Goal: Task Accomplishment & Management: Manage account settings

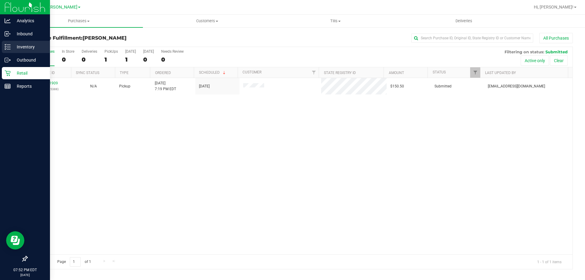
click at [6, 43] on div "Inventory" at bounding box center [26, 47] width 48 height 12
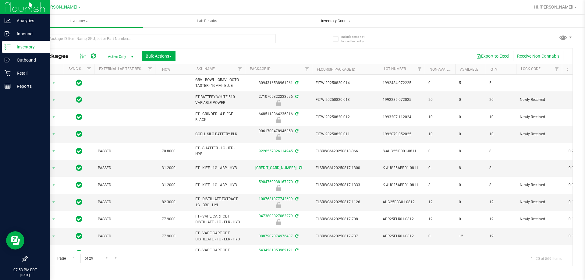
click at [343, 20] on span "Inventory Counts" at bounding box center [335, 20] width 45 height 5
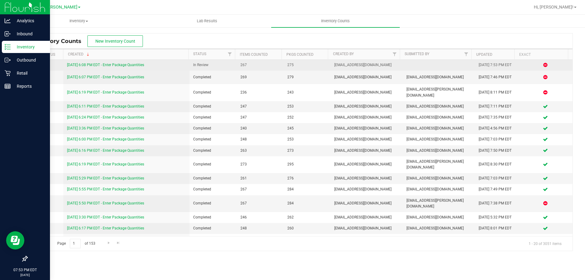
click at [102, 63] on link "[DATE] 6:08 PM EDT - Enter Package Quantities" at bounding box center [105, 65] width 77 height 4
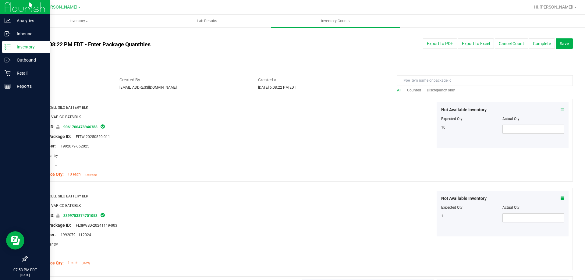
click at [433, 89] on span "Discrepancy only" at bounding box center [441, 90] width 28 height 4
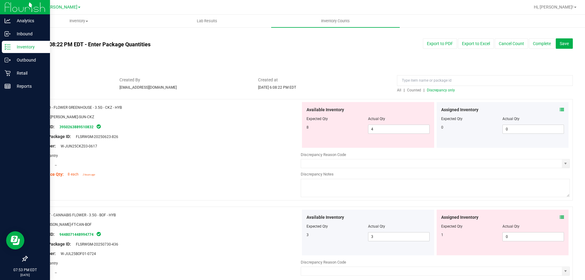
click at [560, 111] on icon at bounding box center [562, 110] width 4 height 4
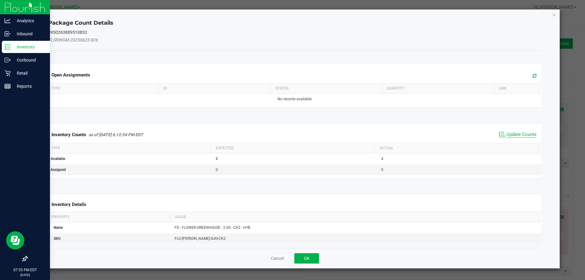
click at [511, 133] on span "Update Counts" at bounding box center [521, 135] width 30 height 6
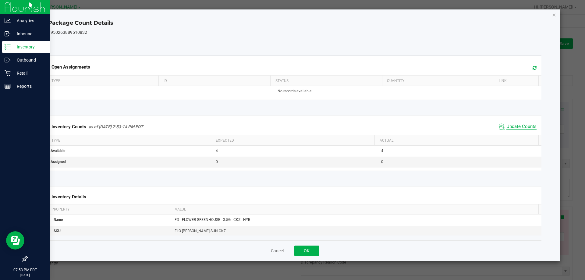
click at [514, 129] on span "Update Counts" at bounding box center [521, 127] width 30 height 6
click at [300, 246] on button "OK" at bounding box center [306, 251] width 25 height 10
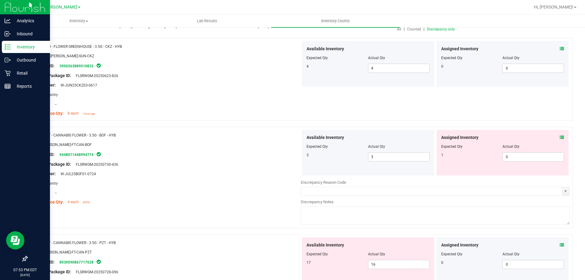
scroll to position [77, 0]
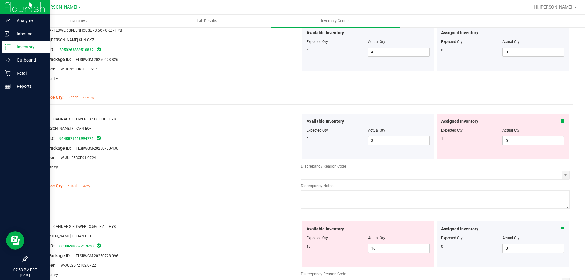
click at [560, 122] on icon at bounding box center [562, 121] width 4 height 4
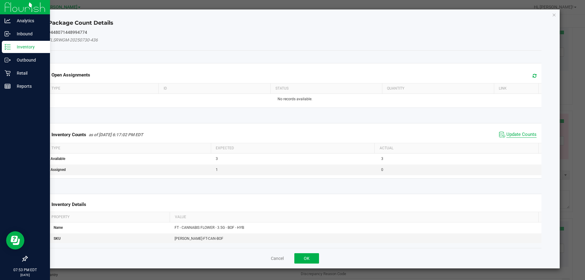
click at [516, 133] on span "Update Counts" at bounding box center [521, 135] width 30 height 6
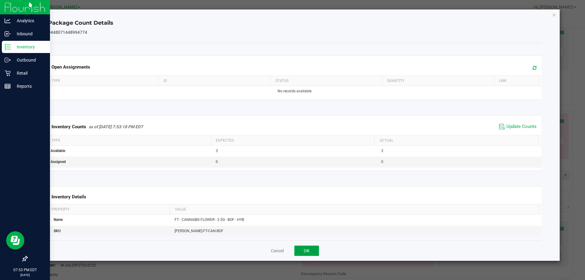
click at [309, 251] on button "OK" at bounding box center [306, 251] width 25 height 10
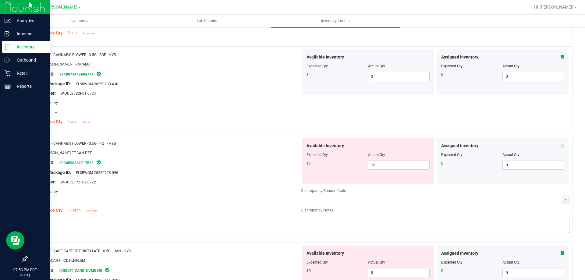
scroll to position [142, 0]
click at [560, 145] on icon at bounding box center [562, 145] width 4 height 4
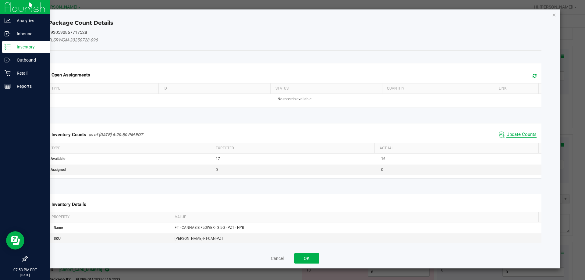
click at [506, 132] on span "Update Counts" at bounding box center [521, 135] width 30 height 6
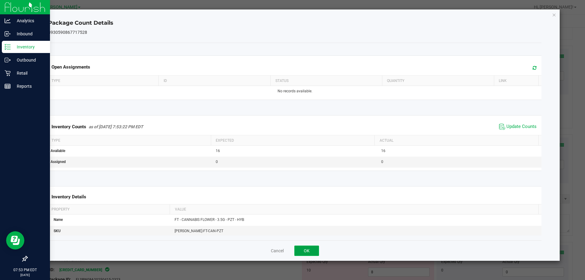
click at [301, 253] on button "OK" at bounding box center [306, 251] width 25 height 10
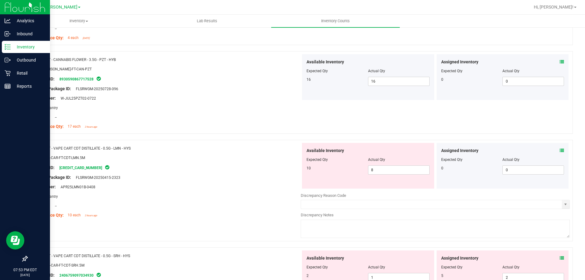
scroll to position [229, 0]
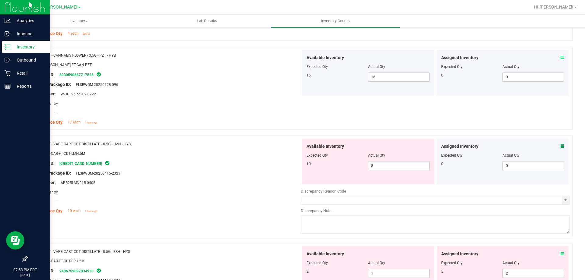
click at [560, 147] on icon at bounding box center [562, 146] width 4 height 4
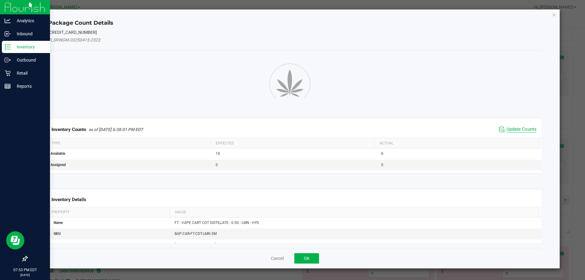
click at [512, 132] on span "Update Counts" at bounding box center [521, 129] width 30 height 6
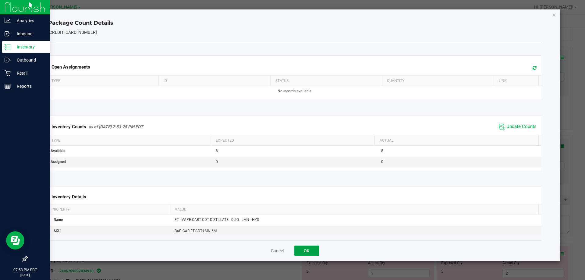
click at [306, 250] on button "OK" at bounding box center [306, 251] width 25 height 10
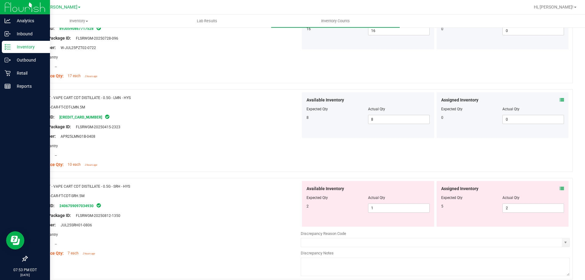
scroll to position [301, 0]
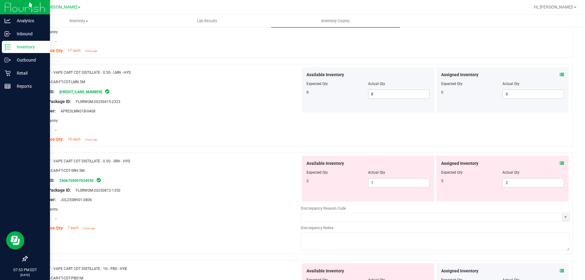
click at [560, 161] on icon at bounding box center [562, 163] width 4 height 4
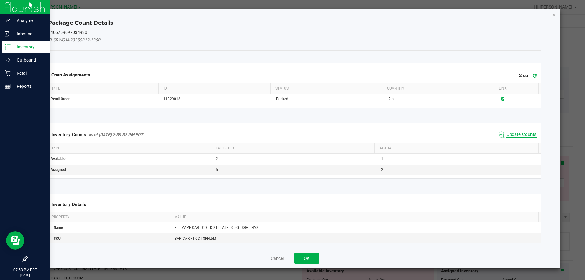
click at [512, 132] on span "Update Counts" at bounding box center [521, 135] width 30 height 6
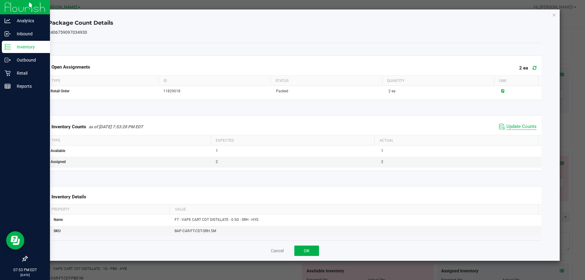
click at [515, 130] on span "Update Counts" at bounding box center [521, 127] width 30 height 6
click at [516, 129] on span "Update Counts" at bounding box center [521, 127] width 30 height 6
click at [516, 129] on span "Update Counts" at bounding box center [521, 126] width 30 height 5
click at [310, 248] on button "OK" at bounding box center [306, 251] width 25 height 10
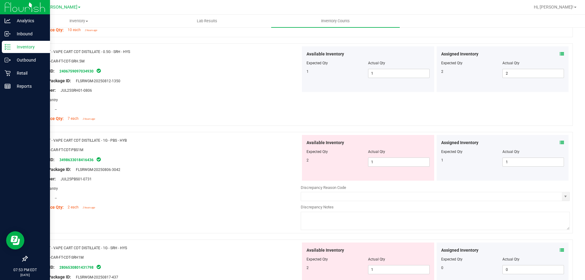
scroll to position [412, 0]
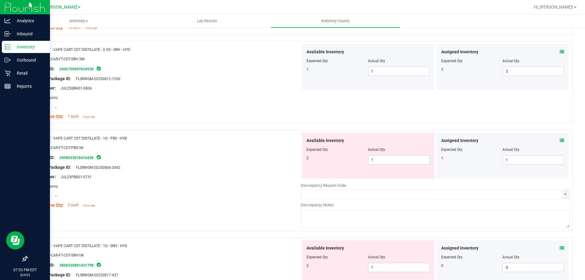
click at [560, 140] on icon at bounding box center [562, 140] width 4 height 4
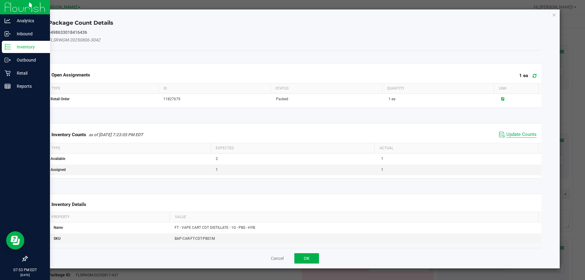
click at [511, 135] on span "Update Counts" at bounding box center [521, 135] width 30 height 6
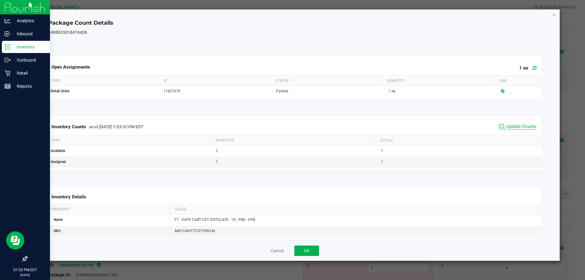
click at [517, 130] on span "Update Counts" at bounding box center [521, 127] width 30 height 6
click at [513, 129] on span "Update Counts" at bounding box center [521, 126] width 30 height 5
click at [509, 124] on span "Update Counts" at bounding box center [521, 126] width 30 height 5
click at [511, 125] on span "Update Counts" at bounding box center [521, 126] width 30 height 5
click at [512, 126] on span "Update Counts" at bounding box center [521, 126] width 30 height 5
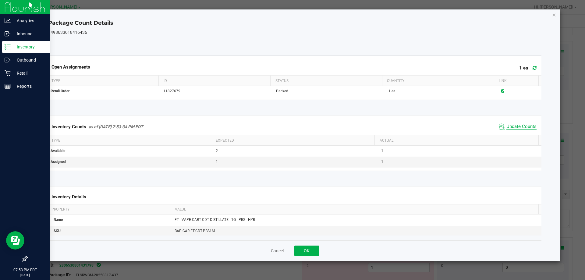
click at [514, 130] on span "Update Counts" at bounding box center [521, 127] width 30 height 6
click at [519, 129] on span "Update Counts" at bounding box center [521, 126] width 30 height 5
click at [520, 129] on span "Update Counts" at bounding box center [521, 126] width 30 height 5
click at [517, 130] on span "Update Counts" at bounding box center [521, 127] width 30 height 6
click at [516, 124] on span "Update Counts" at bounding box center [521, 126] width 30 height 5
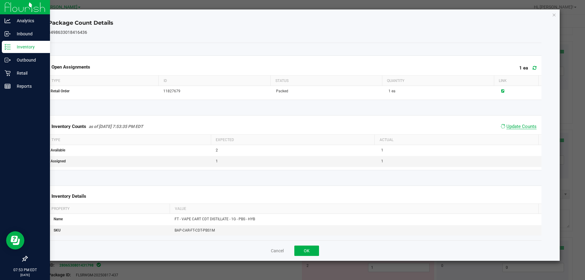
click at [516, 129] on span "Update Counts" at bounding box center [521, 126] width 30 height 5
click at [517, 129] on span "Update Counts" at bounding box center [521, 126] width 30 height 5
click at [313, 254] on button "OK" at bounding box center [306, 251] width 25 height 10
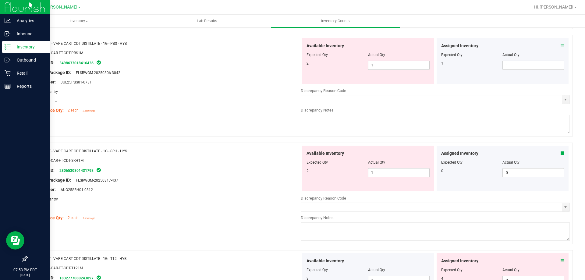
scroll to position [512, 0]
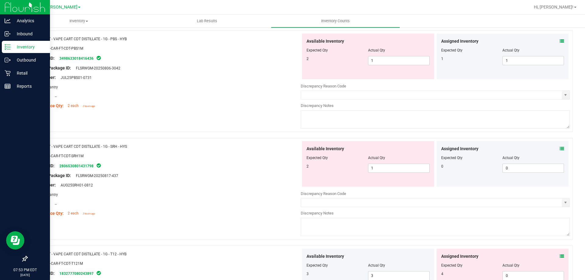
click at [560, 148] on icon at bounding box center [562, 149] width 4 height 4
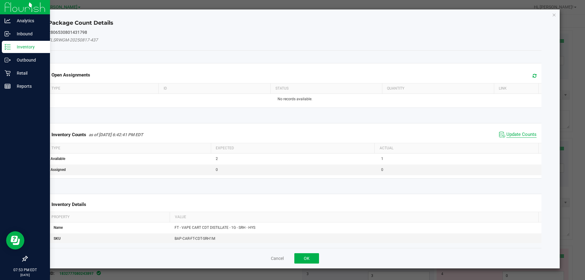
click at [510, 132] on span "Update Counts" at bounding box center [521, 135] width 30 height 6
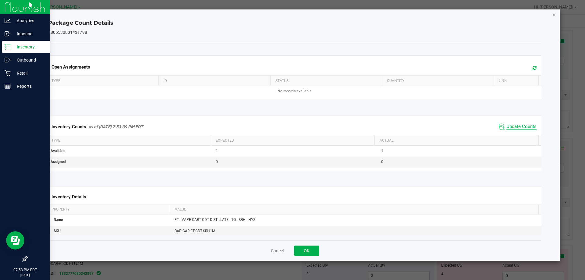
click at [507, 130] on span "Update Counts" at bounding box center [521, 127] width 30 height 6
click at [315, 246] on button "OK" at bounding box center [306, 251] width 25 height 10
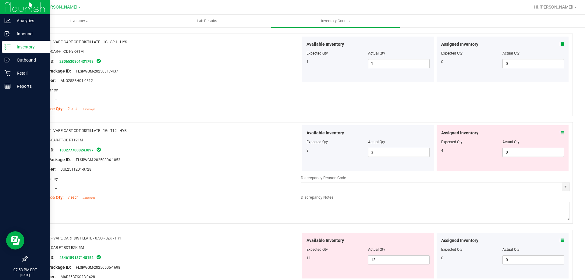
scroll to position [623, 0]
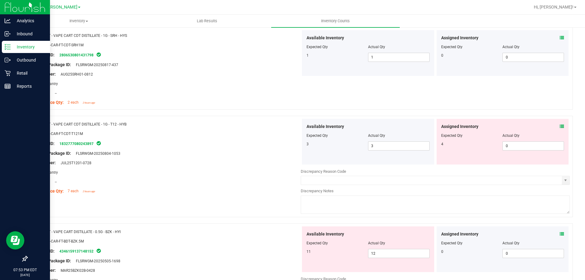
click at [560, 127] on icon at bounding box center [562, 126] width 4 height 4
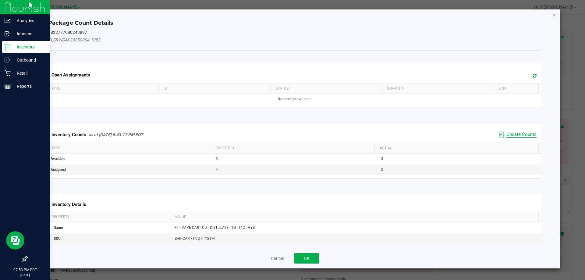
click at [513, 133] on span "Update Counts" at bounding box center [521, 135] width 30 height 6
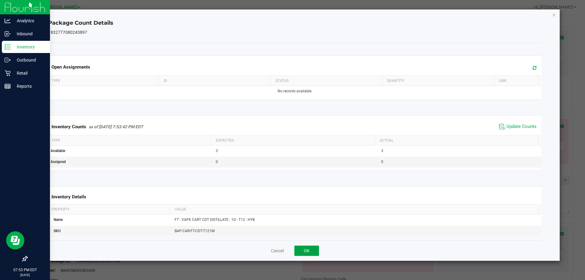
click at [306, 251] on button "OK" at bounding box center [306, 251] width 25 height 10
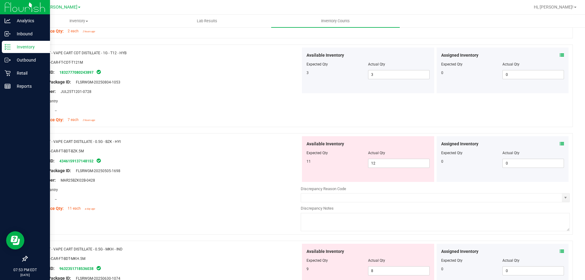
scroll to position [694, 0]
click at [560, 143] on icon at bounding box center [562, 143] width 4 height 4
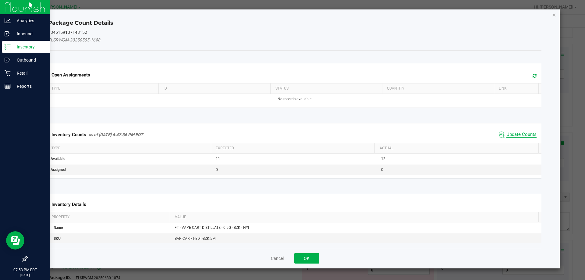
click at [518, 133] on span "Update Counts" at bounding box center [521, 135] width 30 height 6
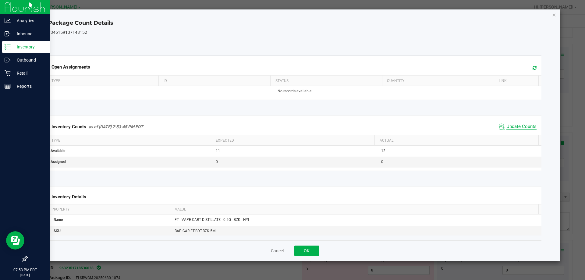
click at [519, 130] on span "Update Counts" at bounding box center [521, 127] width 30 height 6
click at [311, 247] on button "OK" at bounding box center [306, 251] width 25 height 10
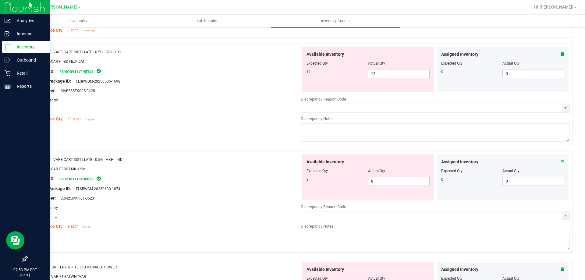
scroll to position [785, 0]
click at [560, 160] on icon at bounding box center [562, 160] width 4 height 4
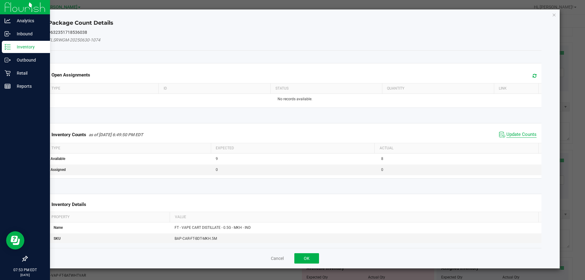
click at [506, 132] on span "Update Counts" at bounding box center [521, 135] width 30 height 6
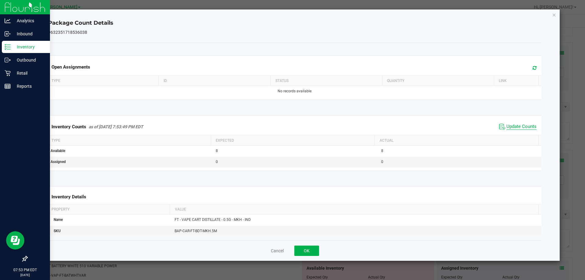
click at [517, 130] on span "Update Counts" at bounding box center [521, 127] width 30 height 6
click at [314, 246] on button "OK" at bounding box center [306, 251] width 25 height 10
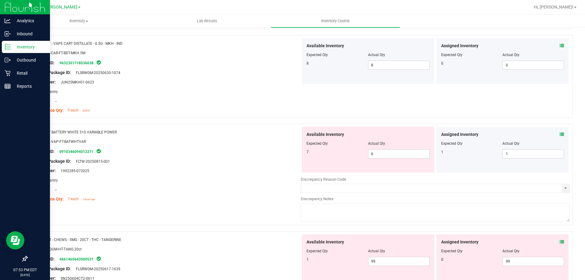
scroll to position [900, 0]
click at [560, 133] on icon at bounding box center [562, 133] width 4 height 4
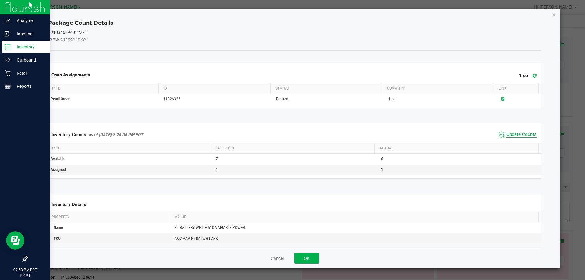
click at [511, 137] on span "Update Counts" at bounding box center [521, 135] width 30 height 6
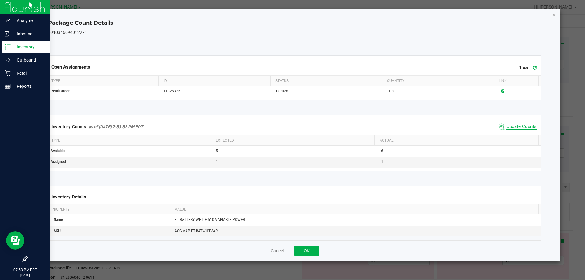
click at [511, 130] on span "Update Counts" at bounding box center [521, 127] width 30 height 6
click at [309, 246] on button "OK" at bounding box center [306, 251] width 25 height 10
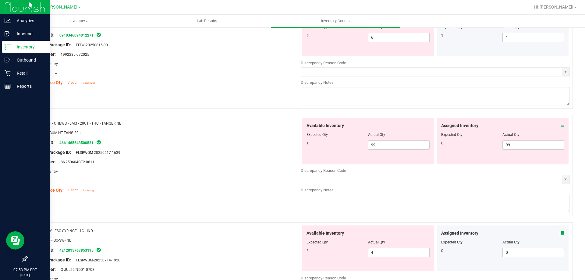
scroll to position [1018, 0]
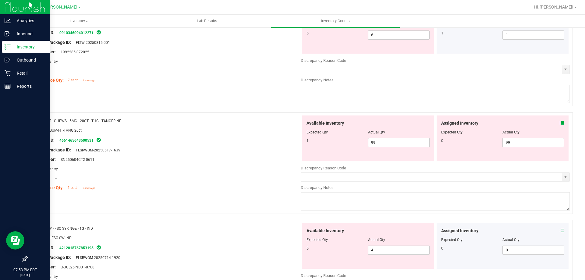
click at [560, 123] on icon at bounding box center [562, 123] width 4 height 4
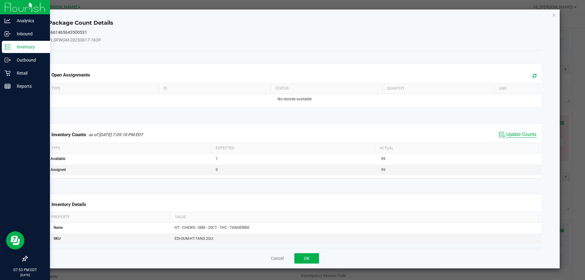
click at [558, 124] on div "Package Count Details 4661465643500531 FLSRWGM-20250617-1639 Open Assignments T…" at bounding box center [295, 138] width 530 height 259
click at [517, 133] on span "Update Counts" at bounding box center [521, 135] width 30 height 6
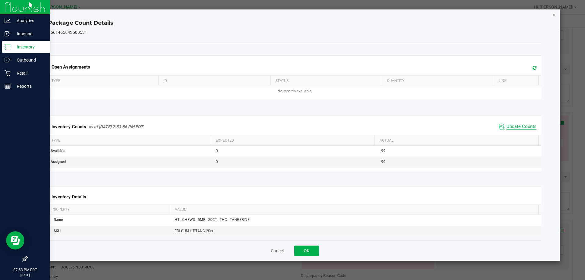
click at [511, 130] on span "Update Counts" at bounding box center [521, 127] width 30 height 6
click at [316, 247] on button "OK" at bounding box center [306, 251] width 25 height 10
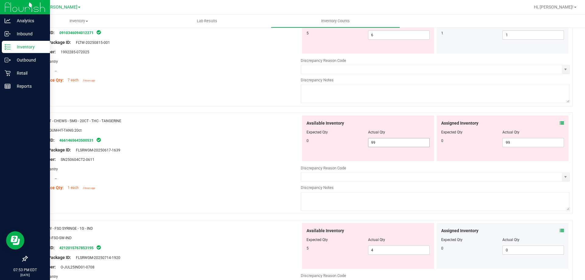
click at [390, 142] on input "99" at bounding box center [398, 142] width 61 height 9
type input "9"
type input "0"
click at [533, 142] on input "99" at bounding box center [533, 142] width 61 height 9
type input "0"
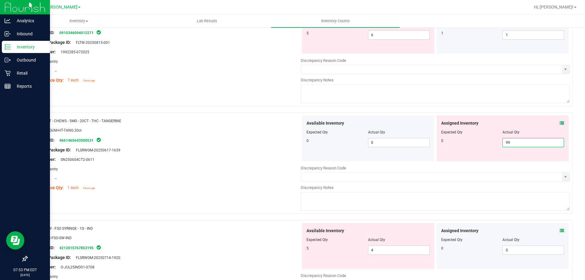
type input "9"
type input "0"
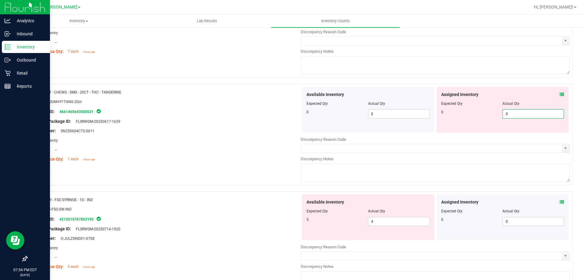
scroll to position [1052, 0]
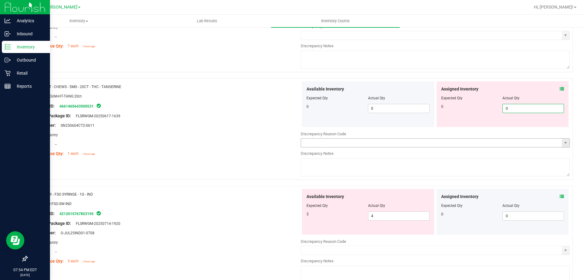
type input "0"
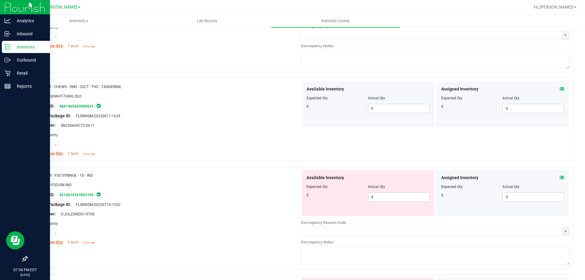
click at [560, 177] on icon at bounding box center [562, 177] width 4 height 4
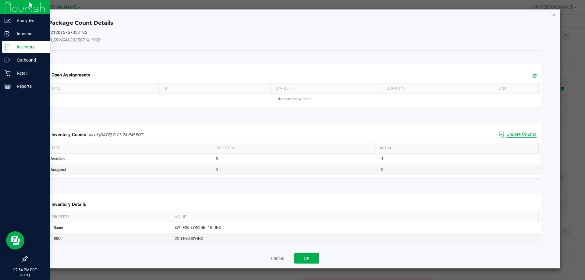
click at [518, 132] on span "Update Counts" at bounding box center [521, 135] width 30 height 6
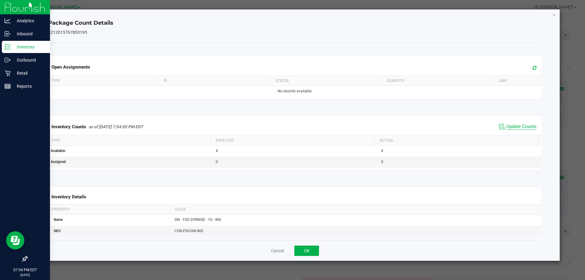
click at [513, 130] on span "Update Counts" at bounding box center [521, 127] width 30 height 6
click at [309, 248] on button "OK" at bounding box center [306, 251] width 25 height 10
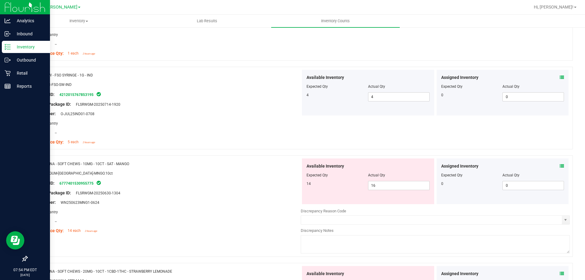
scroll to position [1169, 0]
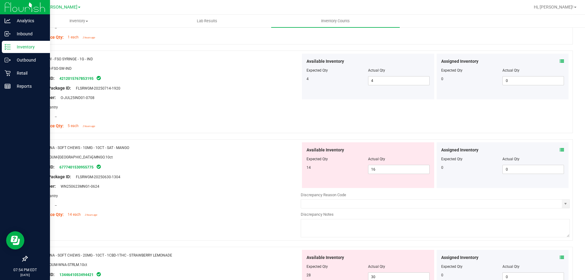
click at [560, 149] on icon at bounding box center [562, 150] width 4 height 4
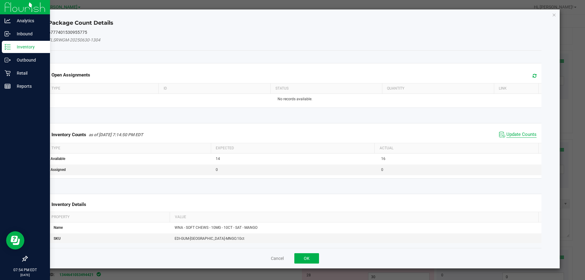
click at [514, 132] on span "Update Counts" at bounding box center [521, 135] width 30 height 6
click at [512, 137] on span "Update Counts" at bounding box center [521, 134] width 30 height 5
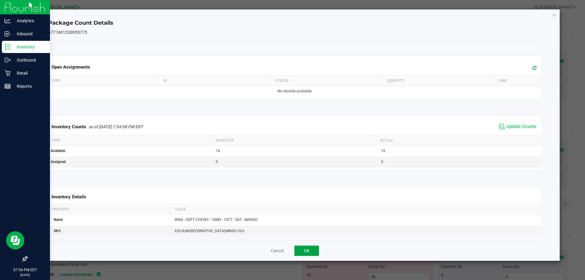
click at [297, 252] on button "OK" at bounding box center [306, 251] width 25 height 10
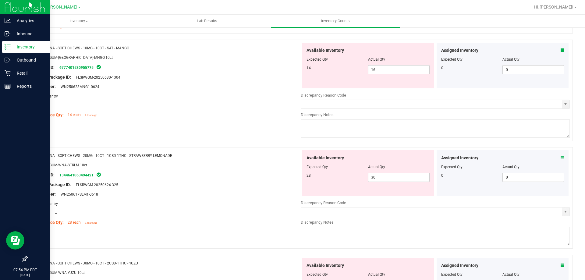
scroll to position [1283, 0]
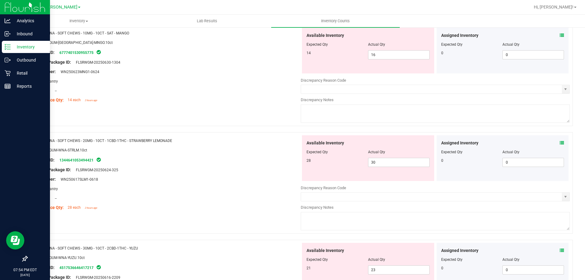
click at [560, 143] on icon at bounding box center [562, 143] width 4 height 4
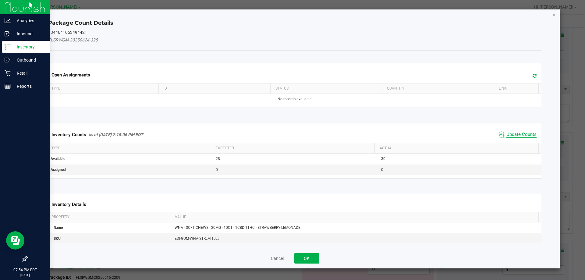
click at [510, 136] on span "Update Counts" at bounding box center [521, 135] width 30 height 6
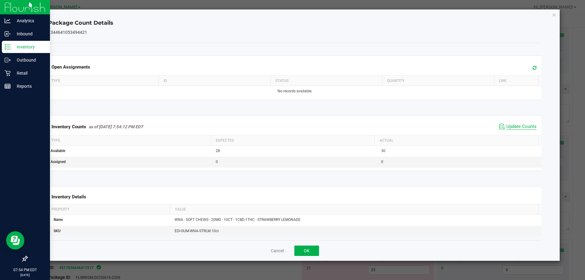
click at [523, 130] on span "Update Counts" at bounding box center [521, 127] width 30 height 6
click at [306, 248] on button "OK" at bounding box center [306, 251] width 25 height 10
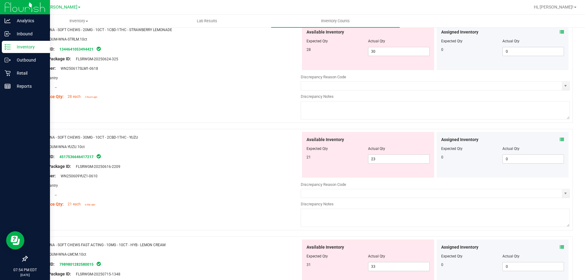
scroll to position [1401, 0]
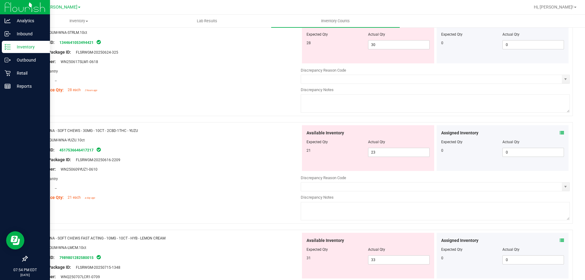
click at [560, 132] on icon at bounding box center [562, 133] width 4 height 4
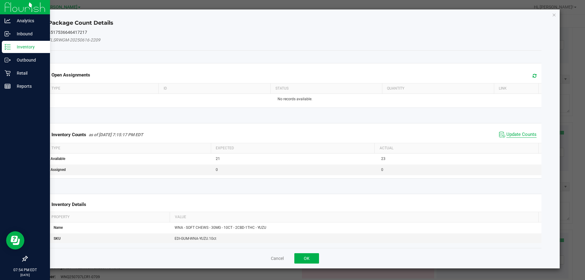
click at [519, 132] on span "Update Counts" at bounding box center [521, 135] width 30 height 6
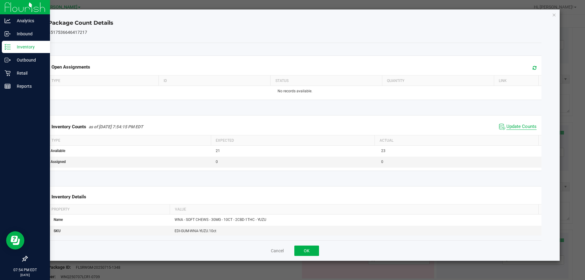
click at [513, 130] on span "Update Counts" at bounding box center [521, 127] width 30 height 6
click at [302, 252] on button "OK" at bounding box center [306, 251] width 25 height 10
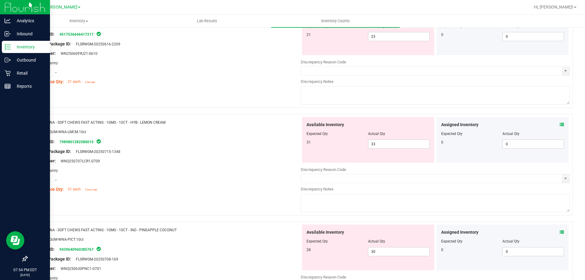
scroll to position [1518, 0]
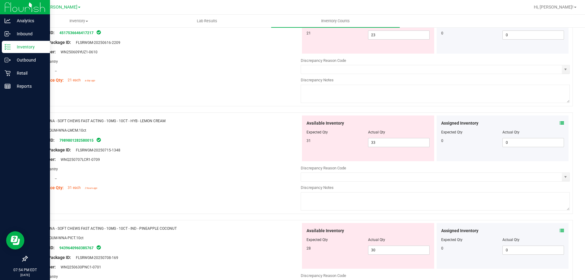
click at [560, 123] on icon at bounding box center [562, 123] width 4 height 4
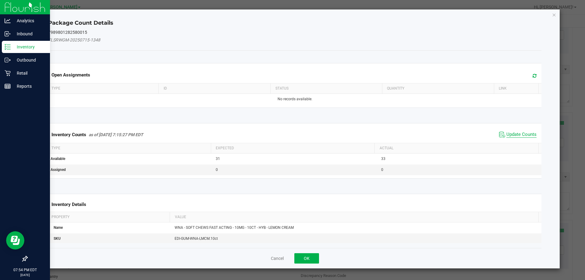
click at [518, 136] on span "Update Counts" at bounding box center [521, 135] width 30 height 6
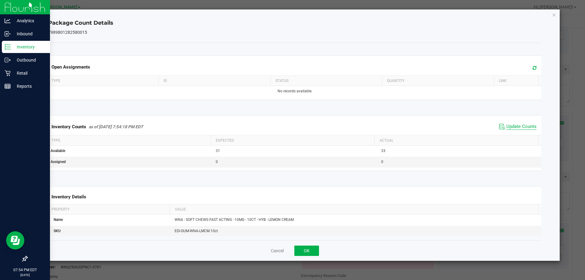
click at [512, 130] on span "Update Counts" at bounding box center [521, 127] width 30 height 6
click at [305, 246] on button "OK" at bounding box center [306, 251] width 25 height 10
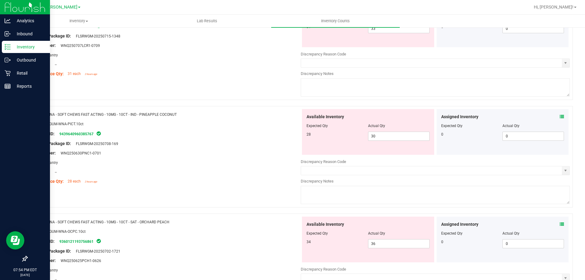
scroll to position [1633, 0]
click at [560, 115] on icon at bounding box center [562, 115] width 4 height 4
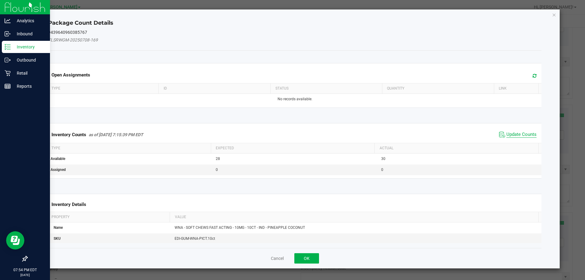
click at [511, 136] on span "Update Counts" at bounding box center [521, 135] width 30 height 6
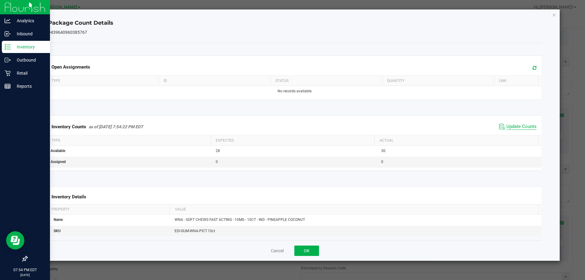
click at [516, 125] on span "Update Counts" at bounding box center [521, 127] width 30 height 6
click at [309, 254] on button "OK" at bounding box center [306, 251] width 25 height 10
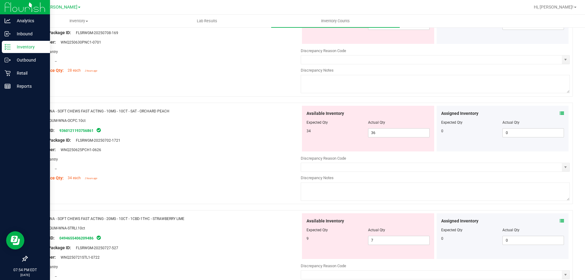
scroll to position [1750, 0]
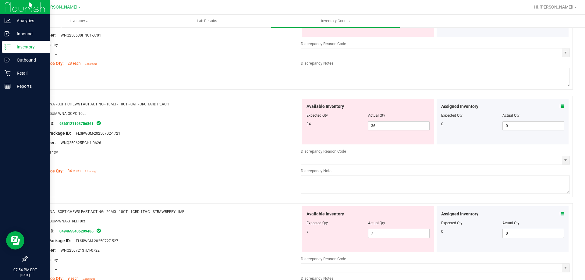
click at [560, 106] on icon at bounding box center [562, 106] width 4 height 4
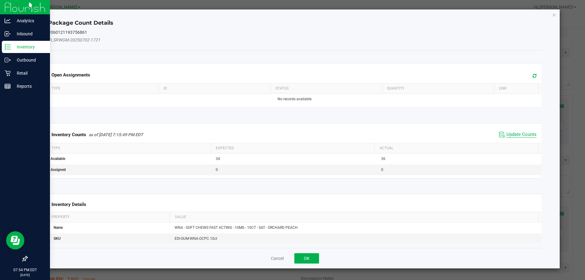
click at [525, 133] on span "Update Counts" at bounding box center [521, 135] width 30 height 6
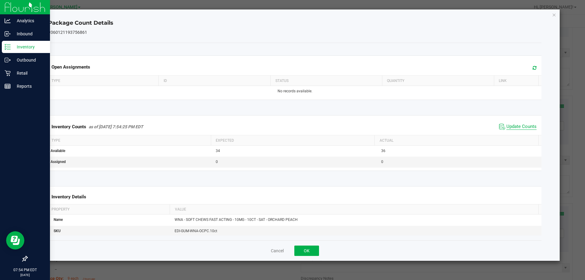
click at [523, 129] on span "Update Counts" at bounding box center [521, 127] width 30 height 6
click at [313, 246] on button "OK" at bounding box center [306, 251] width 25 height 10
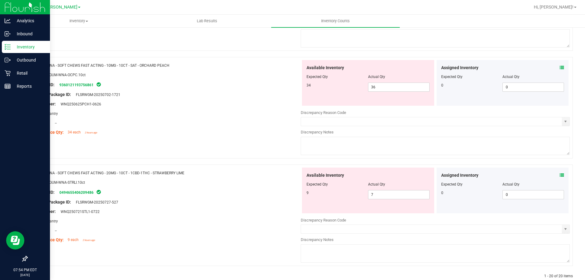
scroll to position [1801, 0]
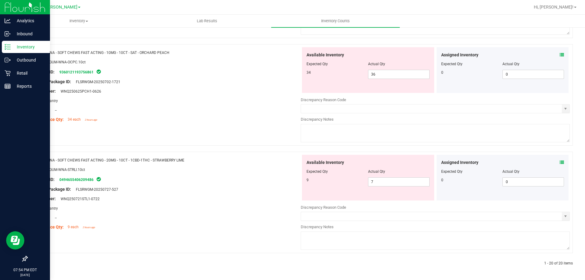
click at [560, 162] on icon at bounding box center [562, 162] width 4 height 4
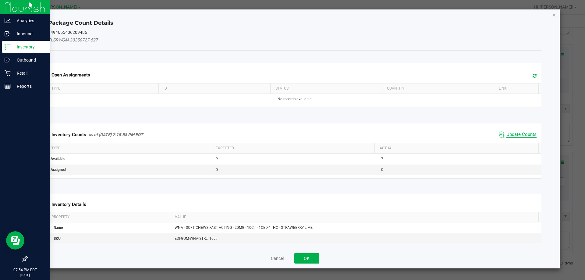
click at [518, 135] on span "Update Counts" at bounding box center [521, 135] width 30 height 6
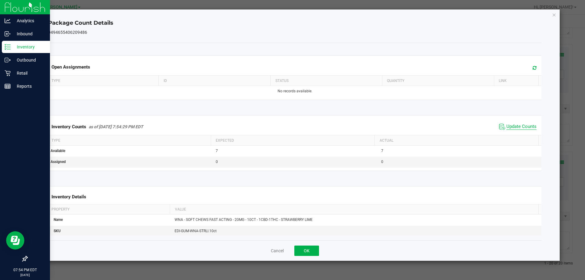
click at [520, 130] on span "Update Counts" at bounding box center [521, 127] width 30 height 6
click at [314, 252] on button "OK" at bounding box center [306, 251] width 25 height 10
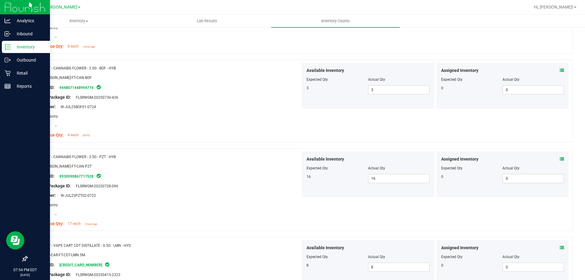
scroll to position [0, 0]
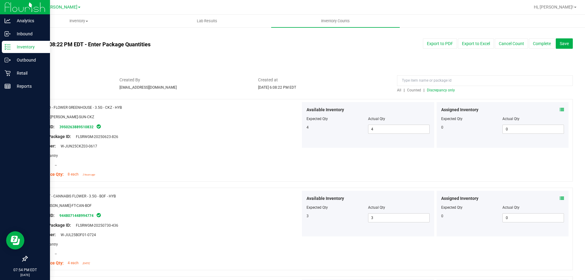
click at [427, 90] on span "Discrepancy only" at bounding box center [441, 90] width 28 height 4
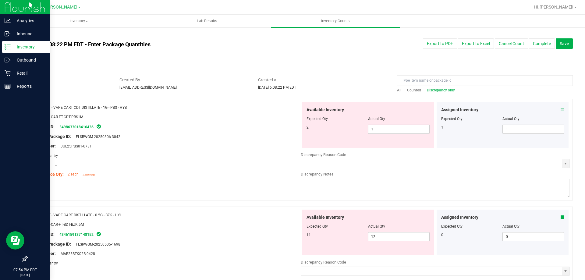
click at [440, 90] on span "Discrepancy only" at bounding box center [441, 90] width 28 height 4
click at [383, 128] on input "1" at bounding box center [398, 129] width 61 height 9
type input "2"
click at [228, 147] on div "Lot Number: JUL25PBS01-0731" at bounding box center [166, 146] width 269 height 6
type input "2"
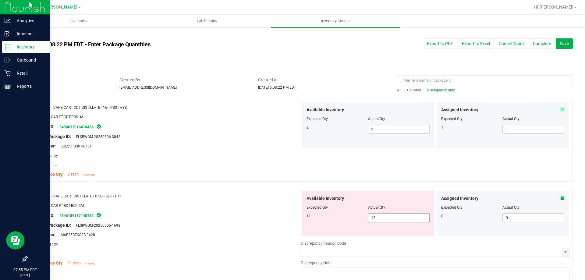
click at [400, 217] on input "12" at bounding box center [398, 218] width 61 height 9
type input "11"
click at [548, 171] on div "Name: FT - VAPE CART CDT DISTILLATE - 1G - PBS - HYB SKU: BAP-CAR-FT-CDT-PBS1M …" at bounding box center [300, 140] width 546 height 83
type input "11"
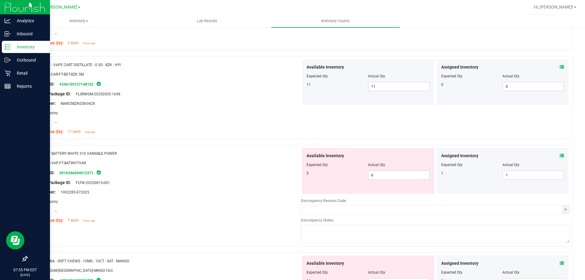
scroll to position [134, 0]
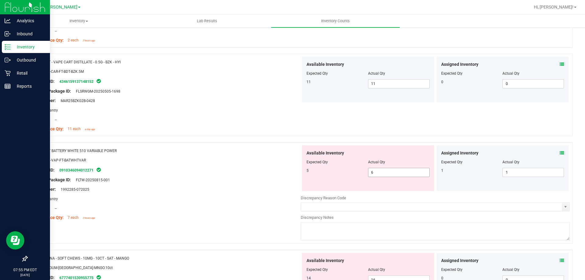
click at [407, 173] on input "6" at bounding box center [398, 172] width 61 height 9
type input "5"
click at [242, 200] on div "Area: Pantry" at bounding box center [166, 199] width 269 height 6
type input "5"
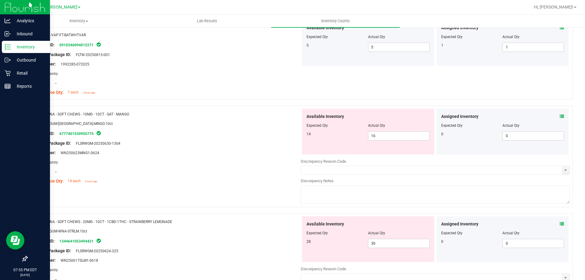
scroll to position [260, 0]
click at [401, 134] on input "16" at bounding box center [398, 135] width 61 height 9
type input "14"
click at [240, 171] on div "Location: --" at bounding box center [166, 171] width 269 height 6
type input "14"
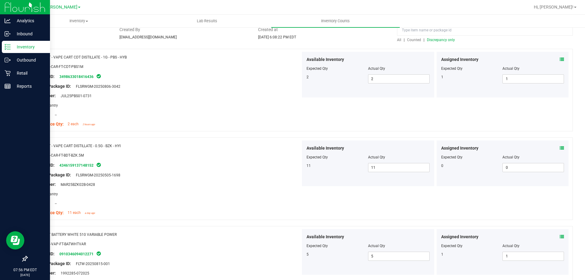
scroll to position [0, 0]
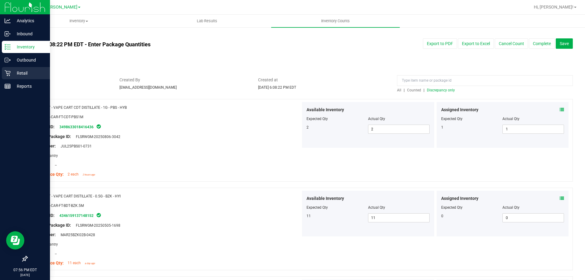
click at [15, 72] on p "Retail" at bounding box center [29, 72] width 37 height 7
